Goal: Find specific page/section: Find specific page/section

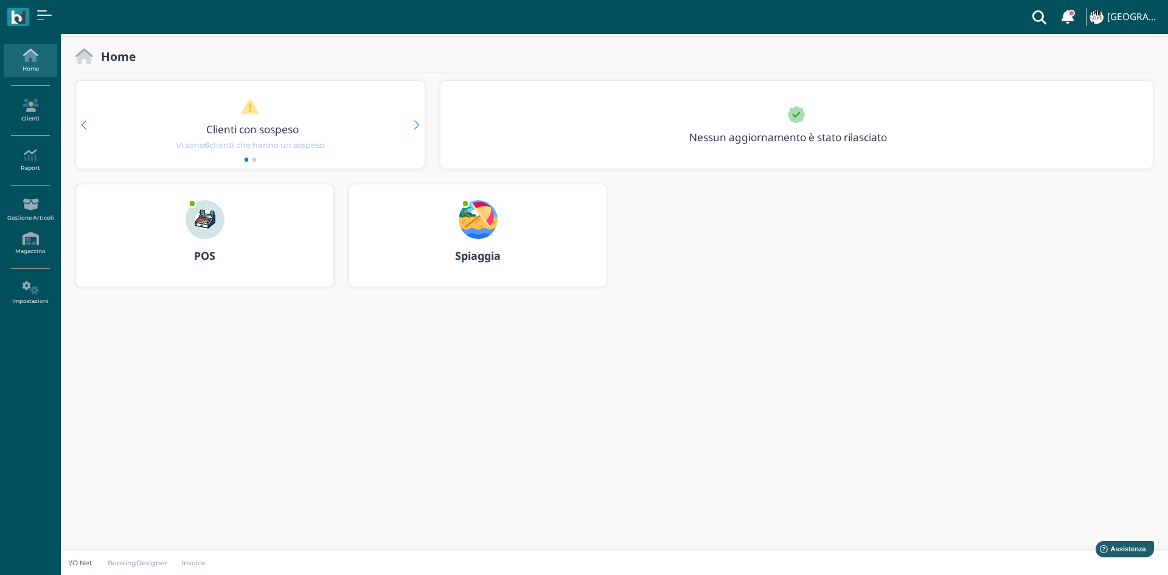
click at [201, 222] on img at bounding box center [204, 219] width 39 height 39
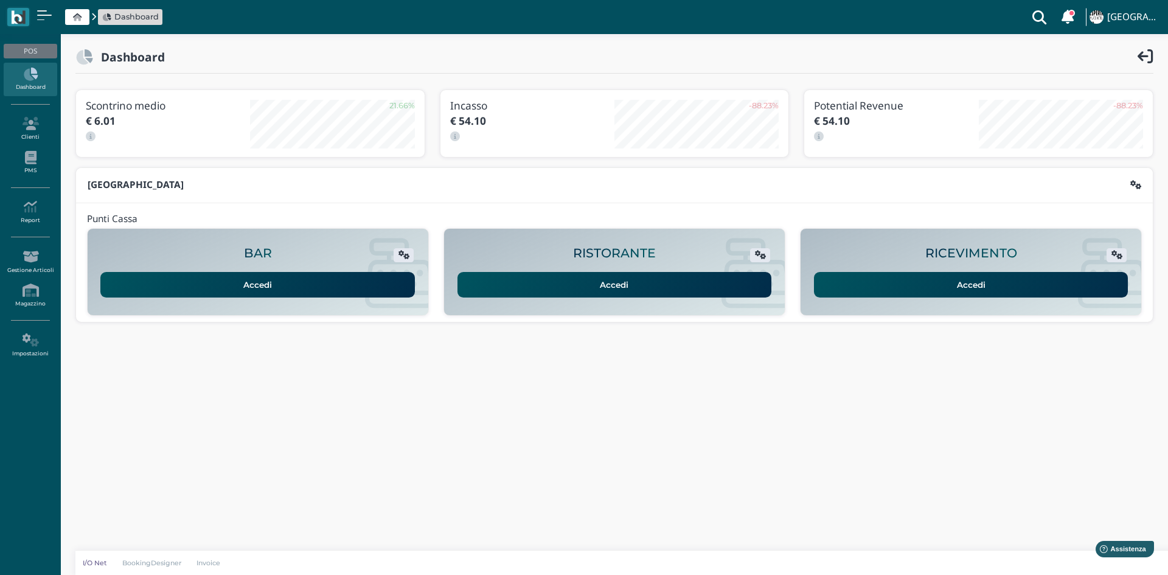
click at [1034, 289] on link "Accedi" at bounding box center [971, 285] width 314 height 26
